Goal: Check status: Check status

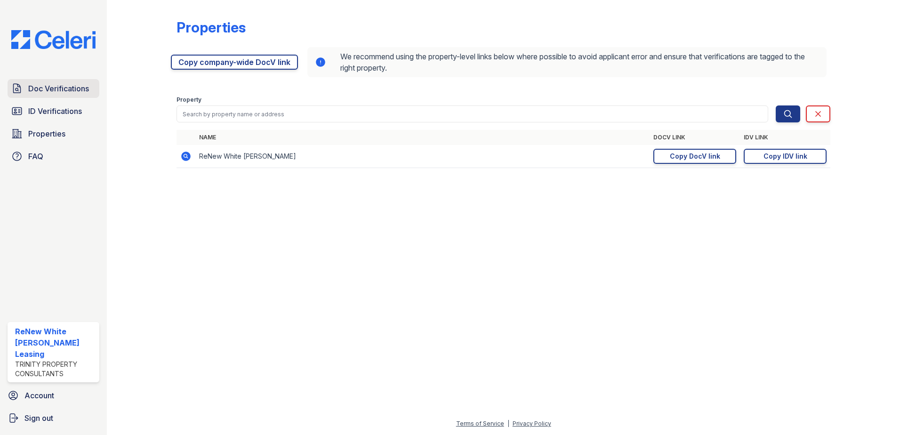
click at [22, 81] on link "Doc Verifications" at bounding box center [54, 88] width 92 height 19
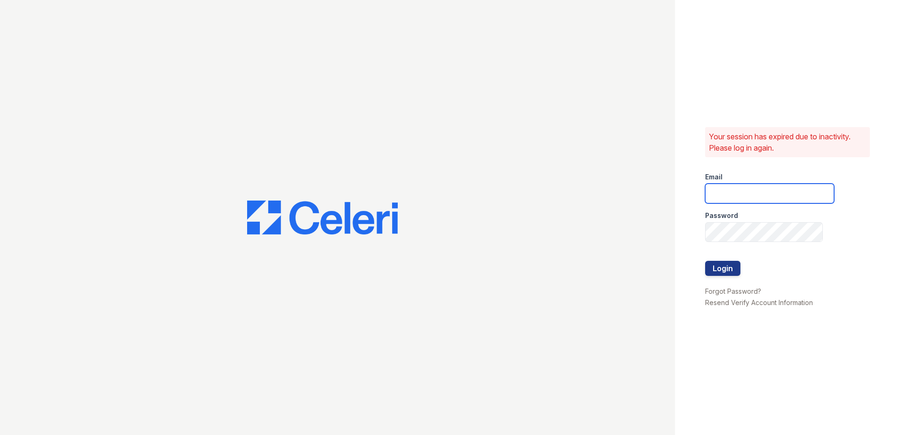
type input "renewwhitemarsh@trinity-pm.com"
click at [727, 270] on button "Login" at bounding box center [723, 268] width 35 height 15
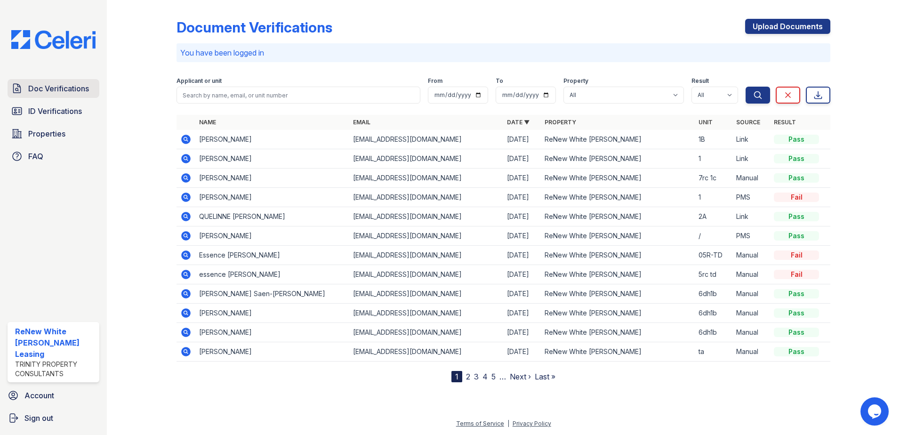
click at [52, 84] on span "Doc Verifications" at bounding box center [58, 88] width 61 height 11
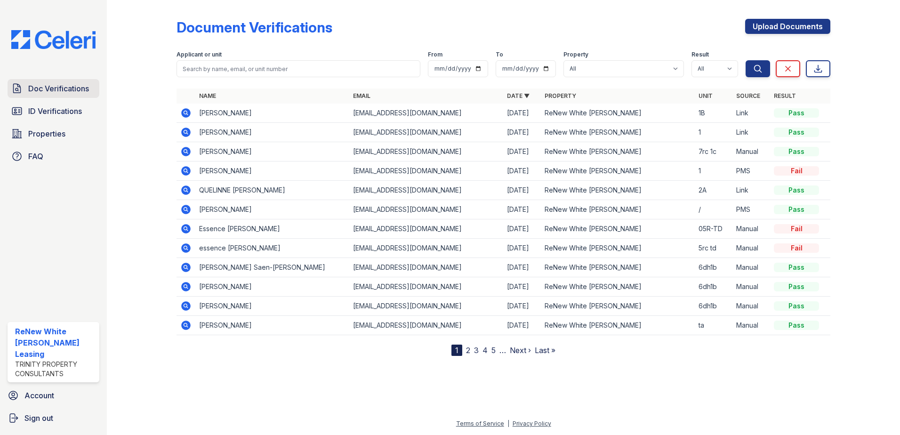
click at [42, 88] on span "Doc Verifications" at bounding box center [58, 88] width 61 height 11
click at [68, 114] on span "ID Verifications" at bounding box center [55, 110] width 54 height 11
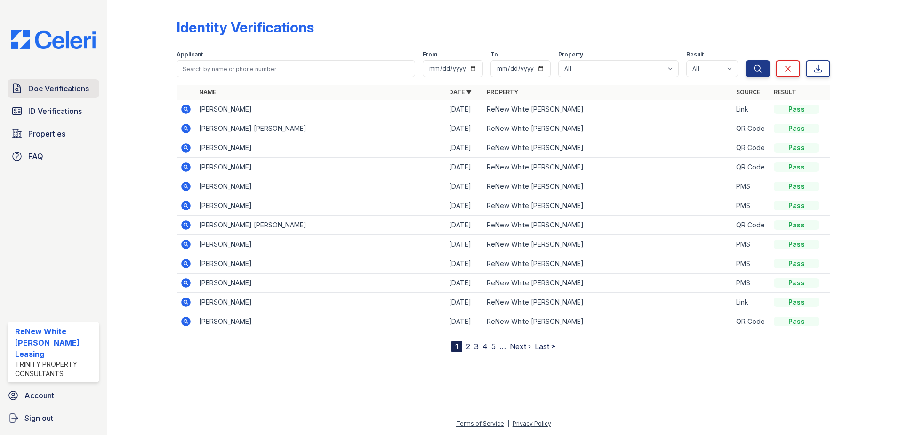
click at [69, 90] on span "Doc Verifications" at bounding box center [58, 88] width 61 height 11
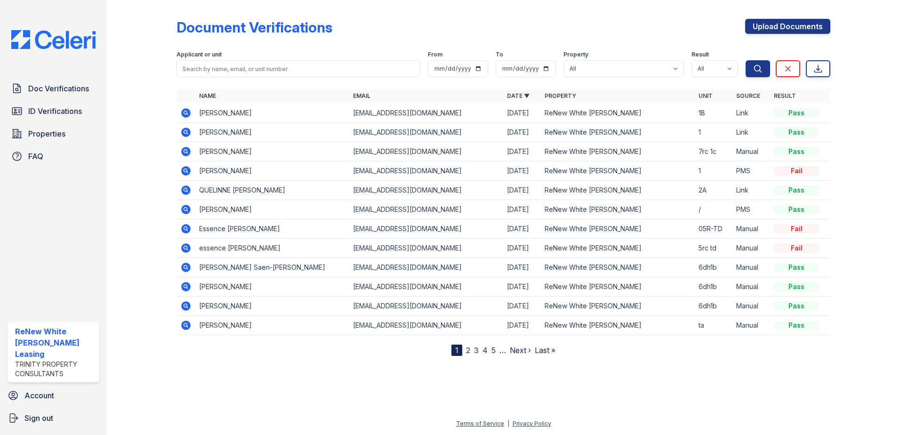
click at [185, 111] on icon at bounding box center [185, 112] width 11 height 11
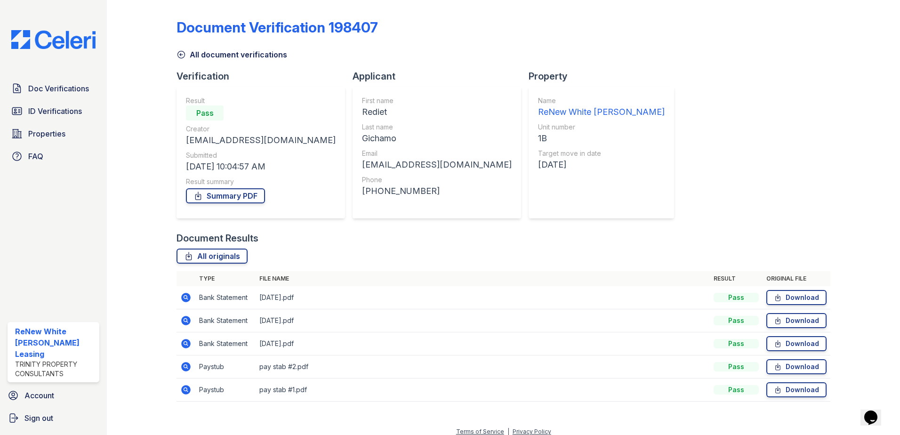
scroll to position [8, 0]
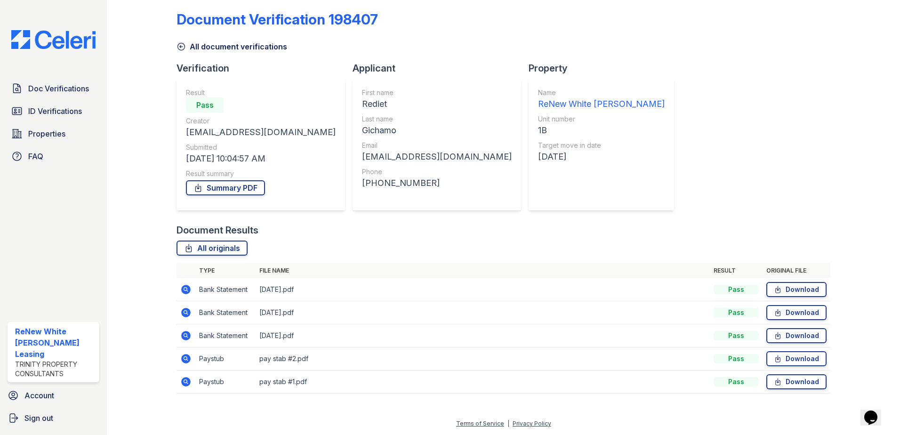
click at [186, 361] on icon at bounding box center [185, 358] width 9 height 9
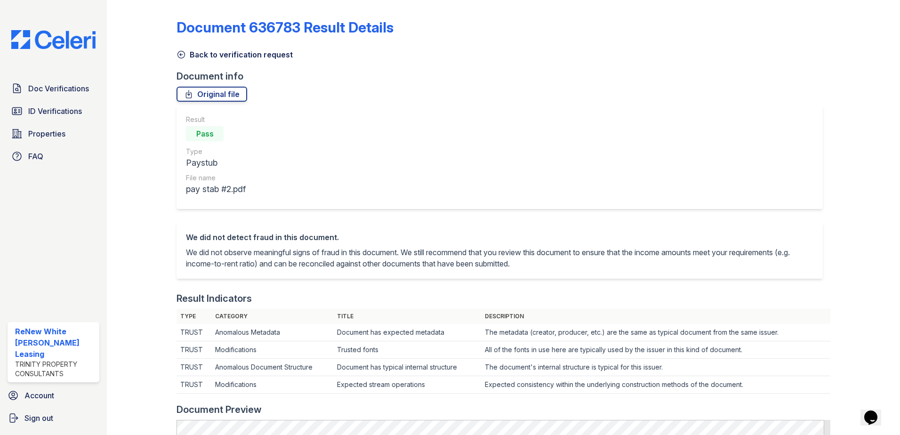
click at [180, 56] on icon at bounding box center [181, 54] width 7 height 7
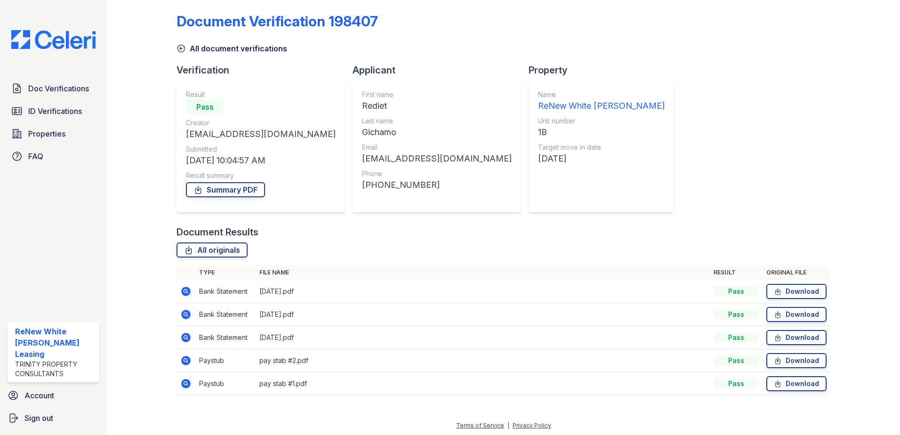
scroll to position [8, 0]
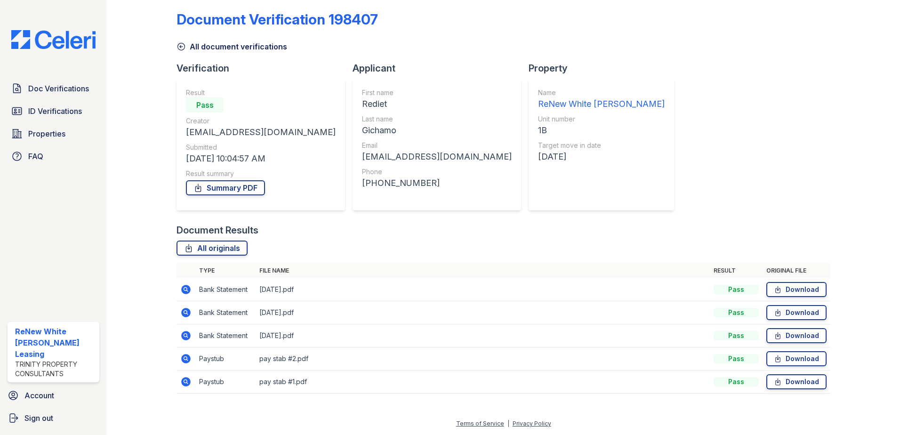
click at [185, 357] on icon at bounding box center [185, 358] width 2 height 2
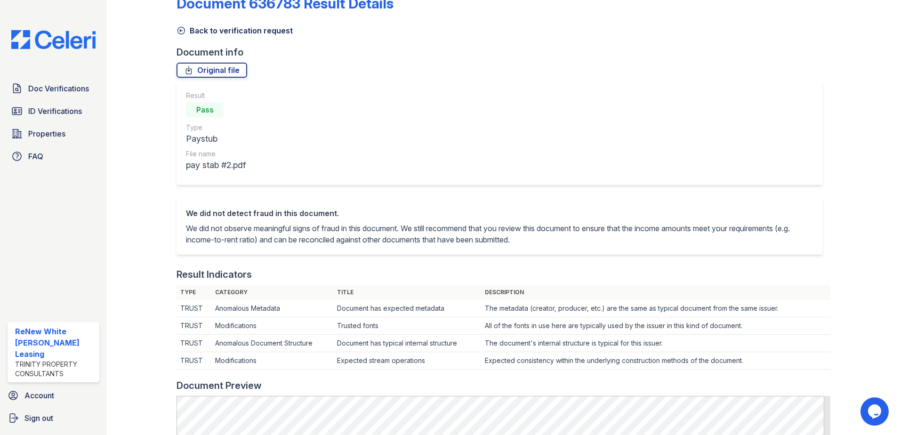
scroll to position [47, 0]
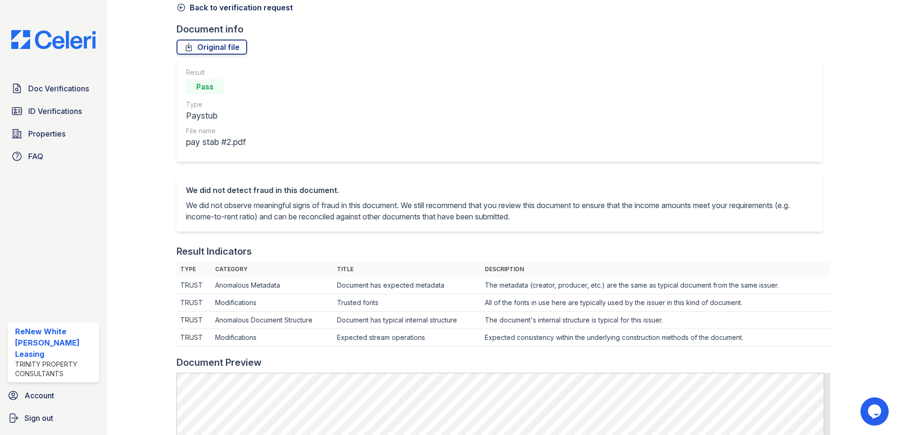
click at [185, 9] on icon at bounding box center [181, 7] width 9 height 9
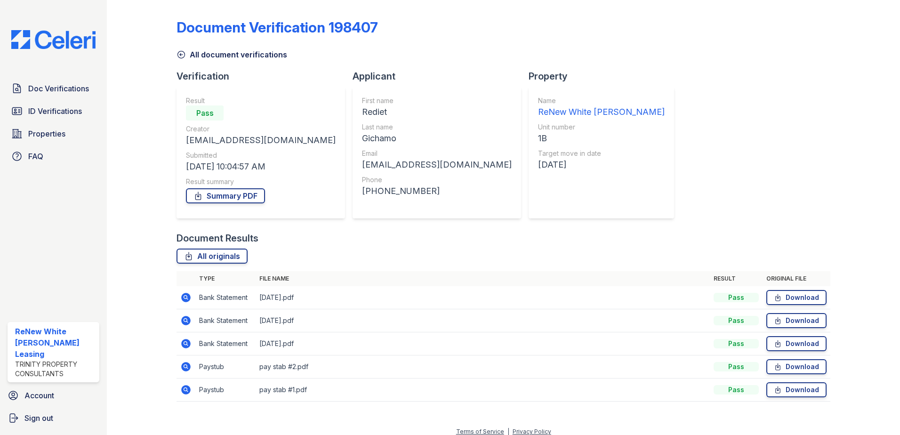
click at [185, 300] on icon at bounding box center [185, 297] width 9 height 9
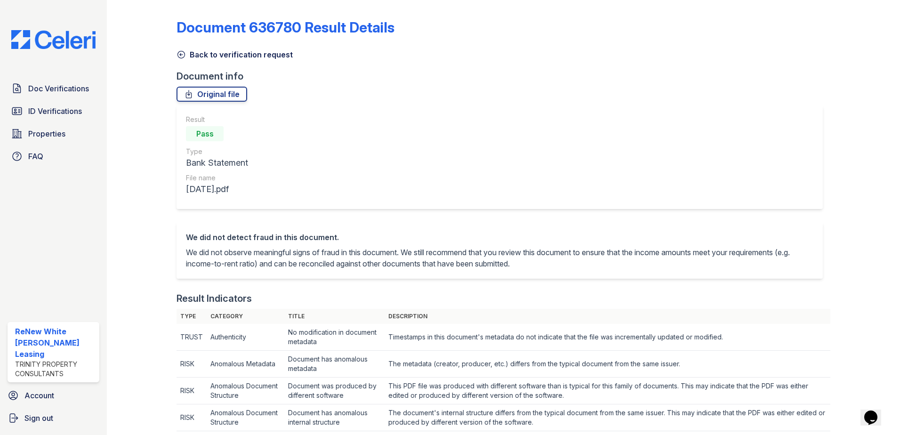
click at [185, 54] on icon at bounding box center [181, 54] width 9 height 9
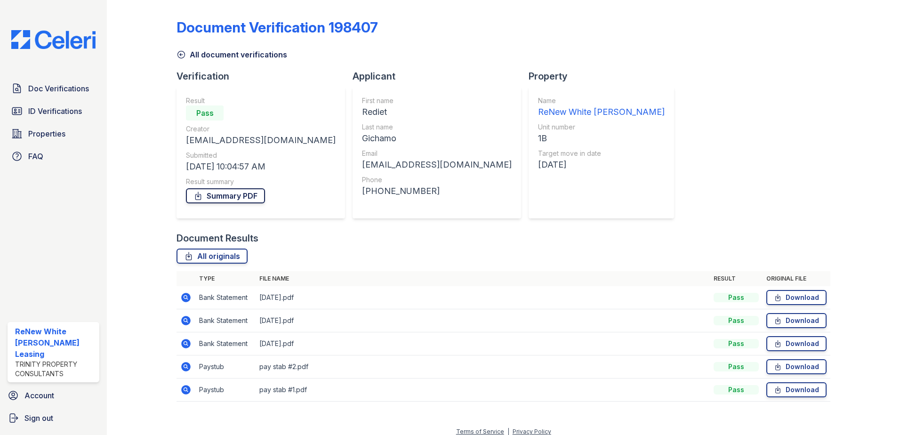
click at [228, 195] on link "Summary PDF" at bounding box center [225, 195] width 79 height 15
